Goal: Task Accomplishment & Management: Manage account settings

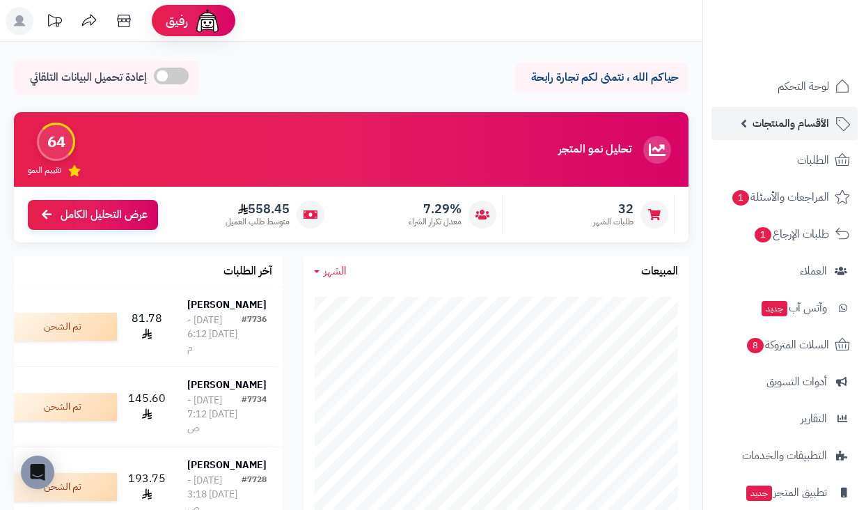
click at [775, 125] on span "الأقسام والمنتجات" at bounding box center [790, 122] width 77 height 19
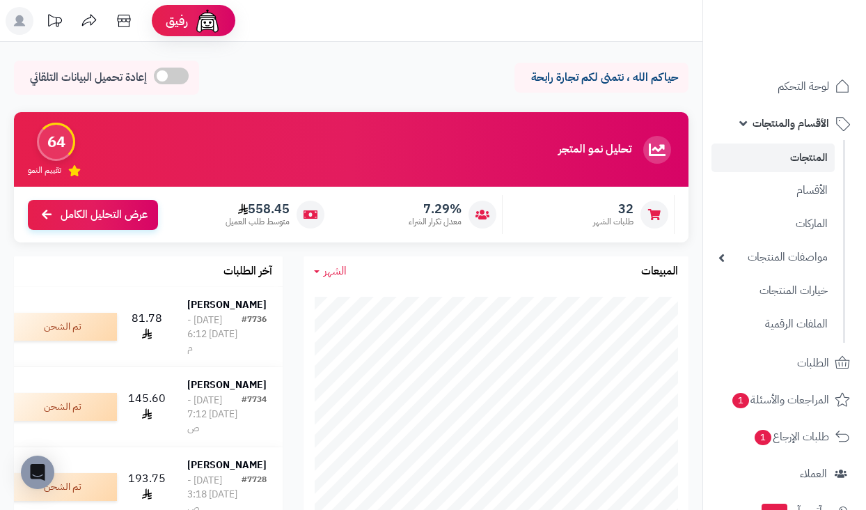
click at [787, 152] on link "المنتجات" at bounding box center [772, 157] width 123 height 29
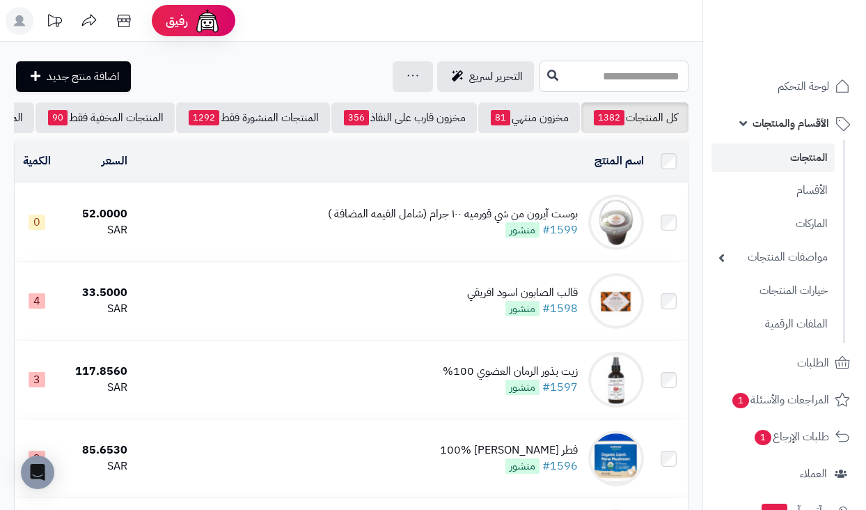
click at [643, 81] on input "text" at bounding box center [613, 76] width 149 height 31
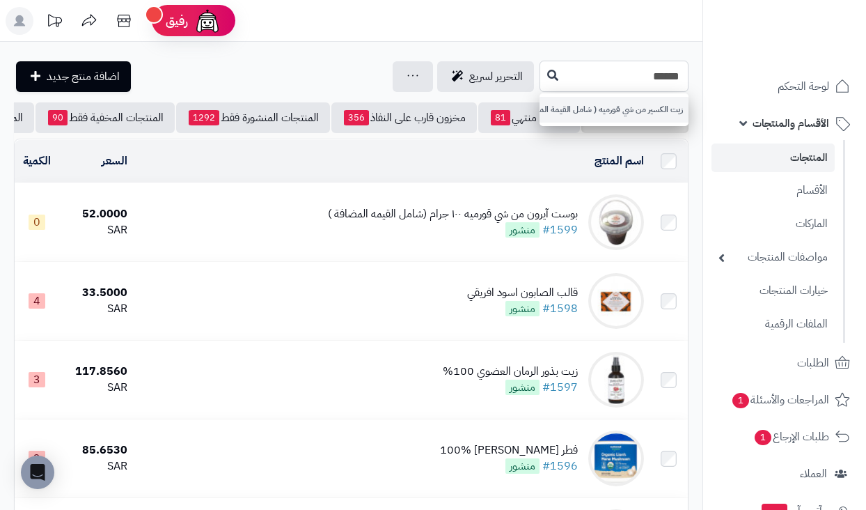
type input "******"
click at [642, 110] on link "زيت الكسير من شي قورميه ( شامل القيمة المضافة )" at bounding box center [613, 110] width 149 height 26
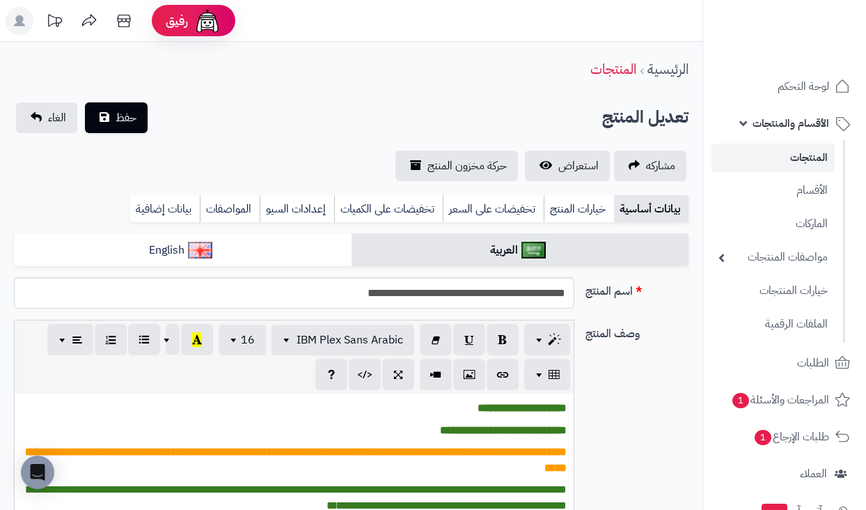
click at [795, 120] on span "الأقسام والمنتجات" at bounding box center [790, 122] width 77 height 19
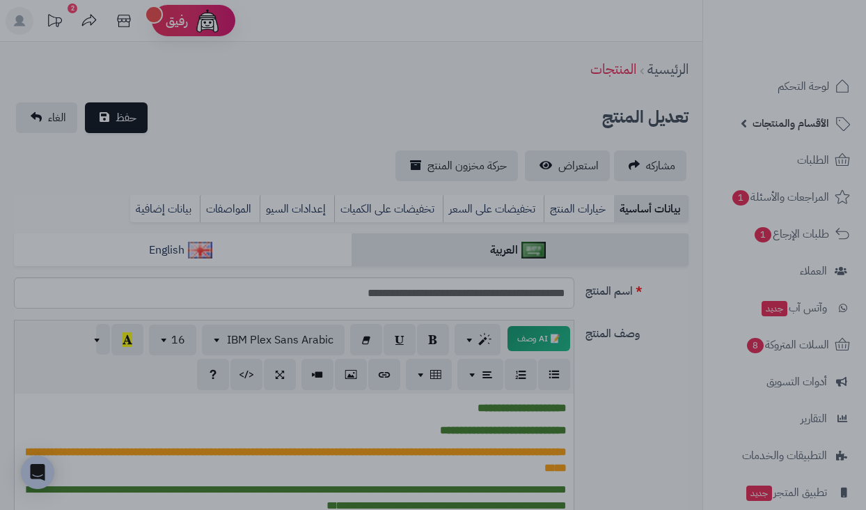
click at [503, 56] on div at bounding box center [433, 255] width 866 height 510
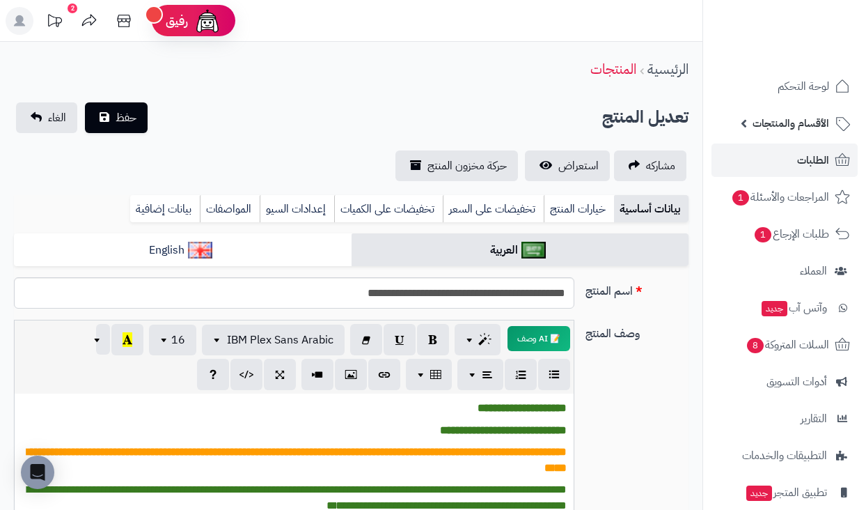
click at [806, 169] on span "الطلبات" at bounding box center [813, 159] width 32 height 19
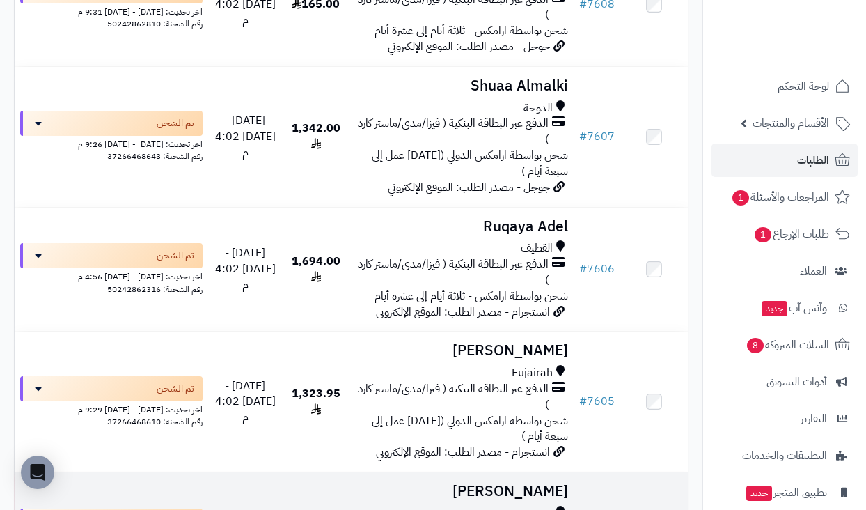
scroll to position [11138, 0]
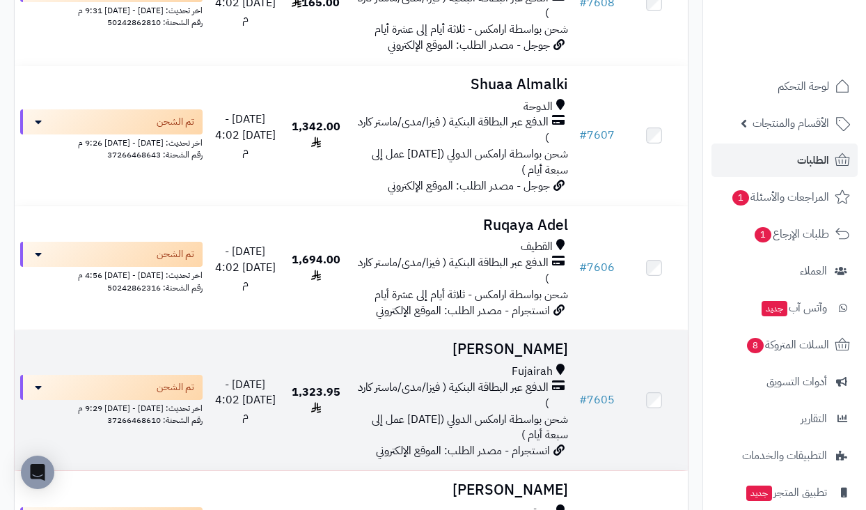
click at [542, 363] on span "Fujairah" at bounding box center [532, 371] width 41 height 16
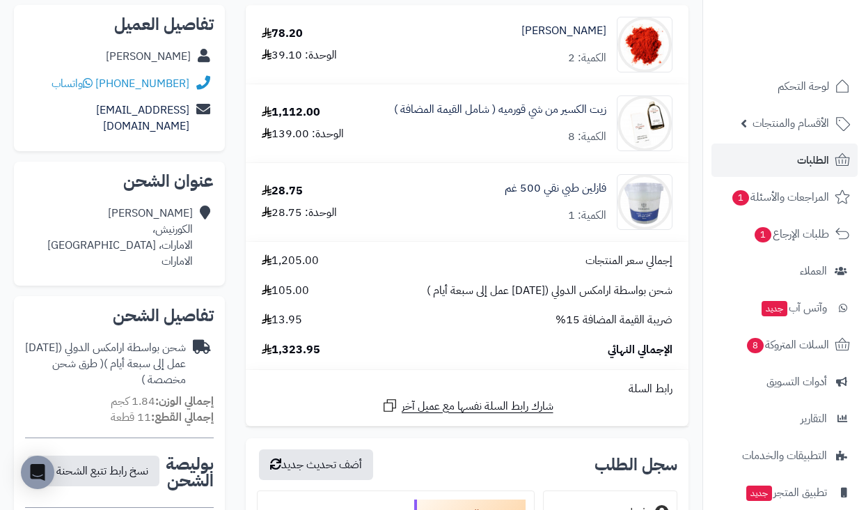
scroll to position [162, 0]
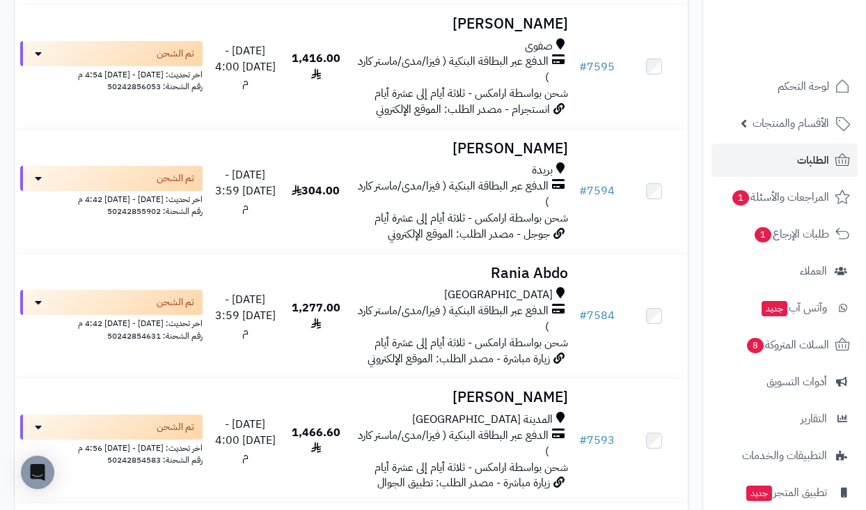
scroll to position [12241, 0]
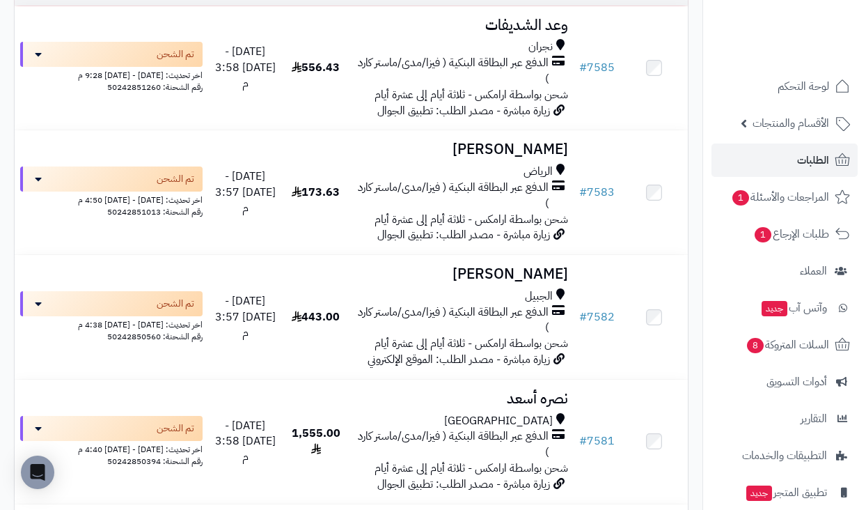
scroll to position [954, 0]
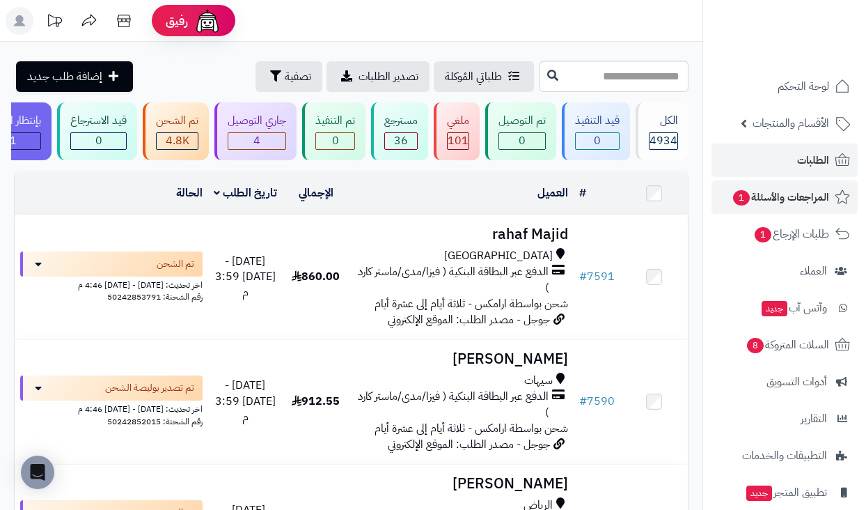
scroll to position [954, 0]
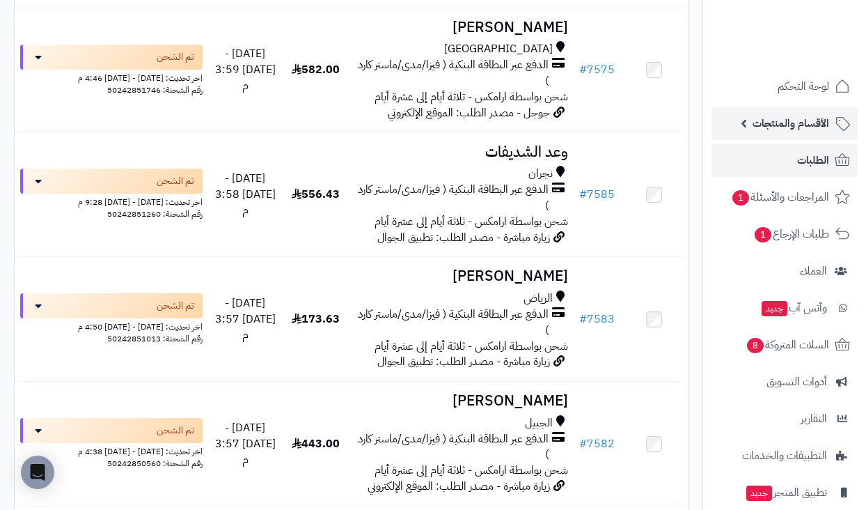
click at [768, 127] on span "الأقسام والمنتجات" at bounding box center [790, 122] width 77 height 19
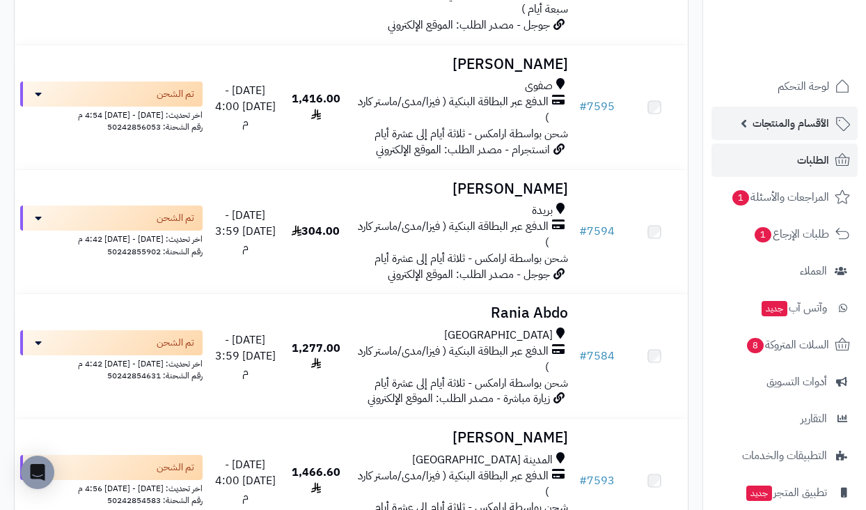
scroll to position [12199, 0]
